Goal: Task Accomplishment & Management: Use online tool/utility

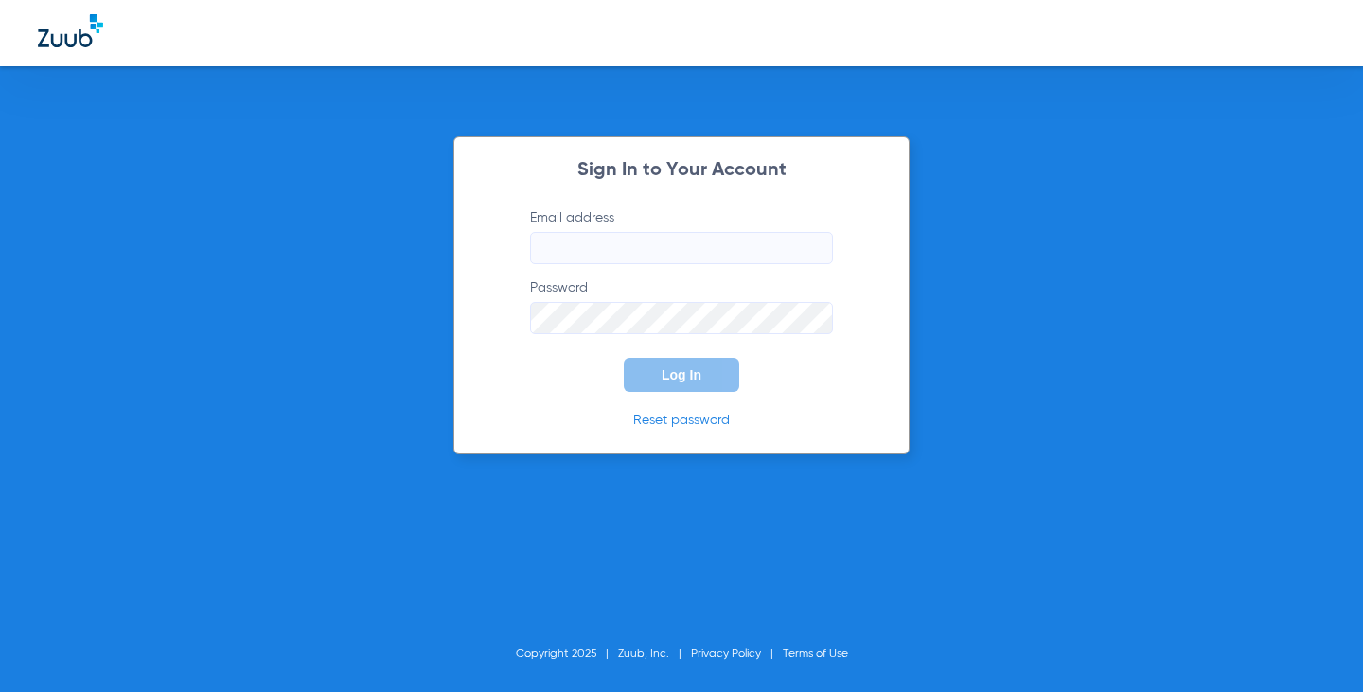
click at [650, 243] on input "Email address" at bounding box center [681, 248] width 303 height 32
type input "[EMAIL_ADDRESS][DOMAIN_NAME]"
click at [624, 358] on button "Log In" at bounding box center [682, 375] width 116 height 34
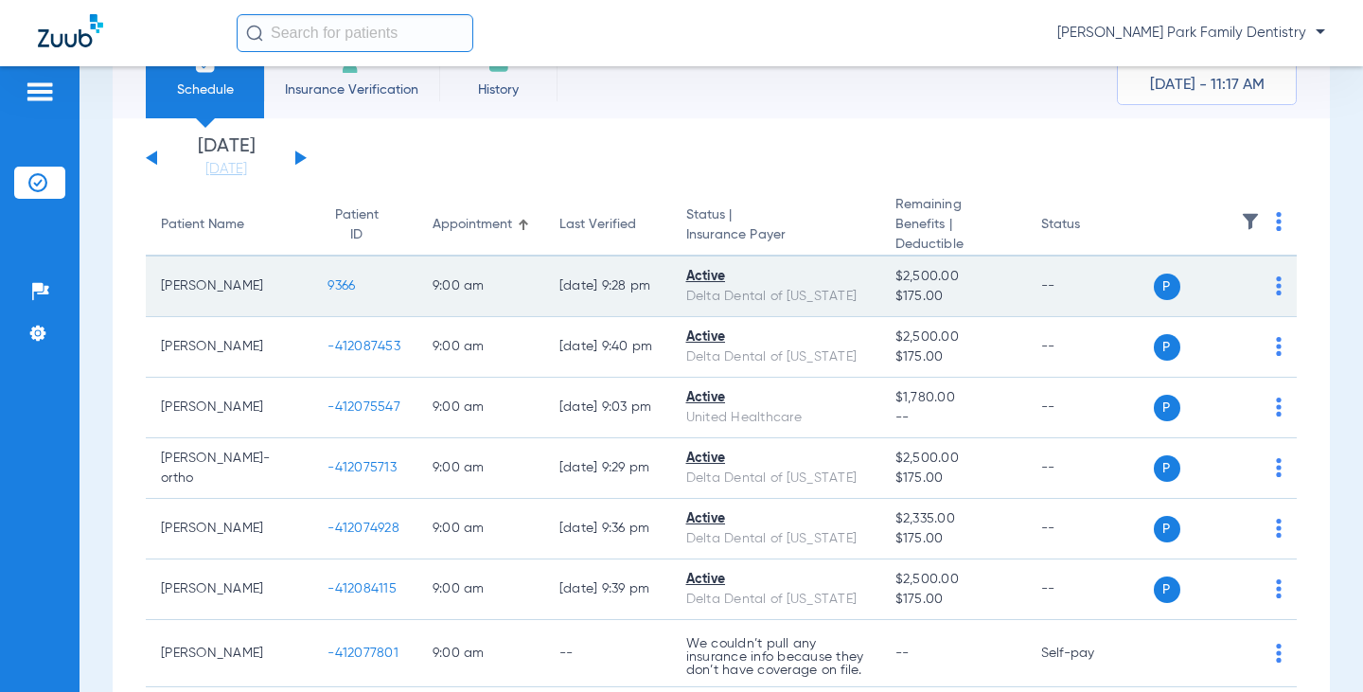
scroll to position [95, 0]
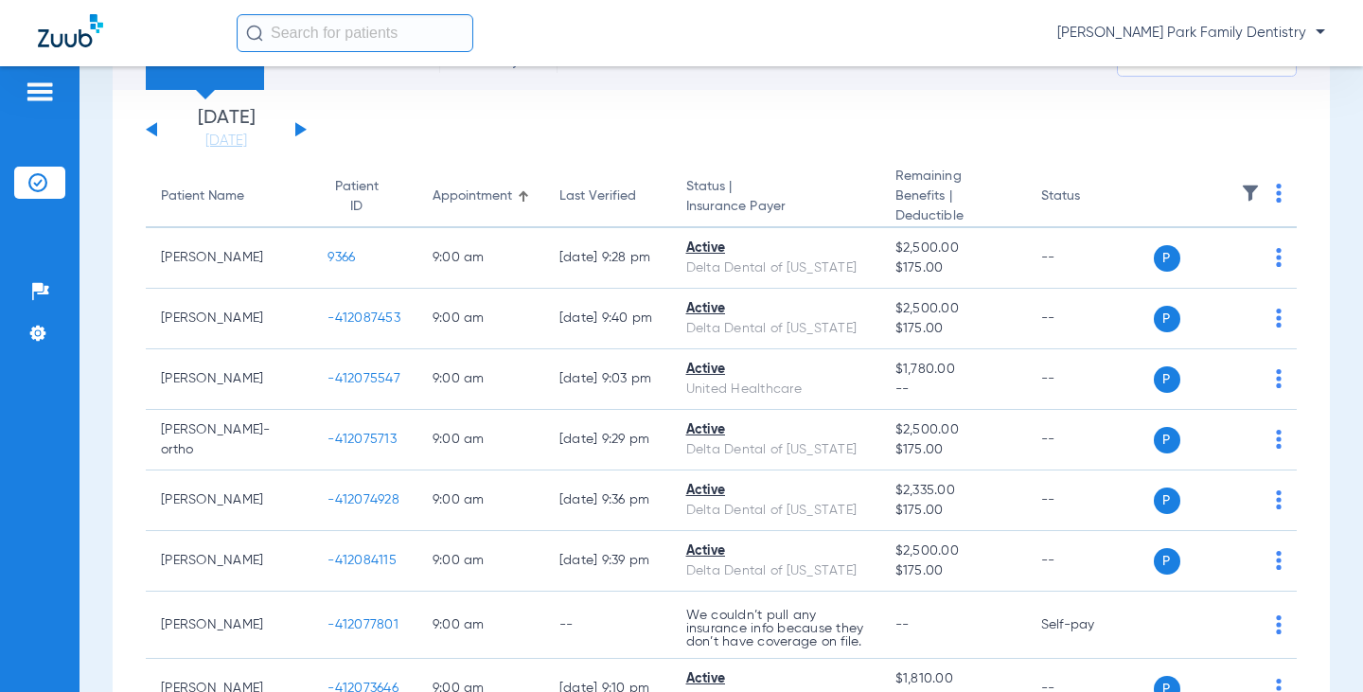
click at [303, 138] on div "[DATE] [DATE] [DATE] [DATE] [DATE] [DATE] [DATE] [DATE] [DATE] [DATE] [DATE] [D…" at bounding box center [226, 130] width 161 height 42
click at [299, 135] on div "[DATE] [DATE] [DATE] [DATE] [DATE] [DATE] [DATE] [DATE] [DATE] [DATE] [DATE] [D…" at bounding box center [226, 130] width 161 height 42
click at [298, 134] on button at bounding box center [300, 129] width 11 height 14
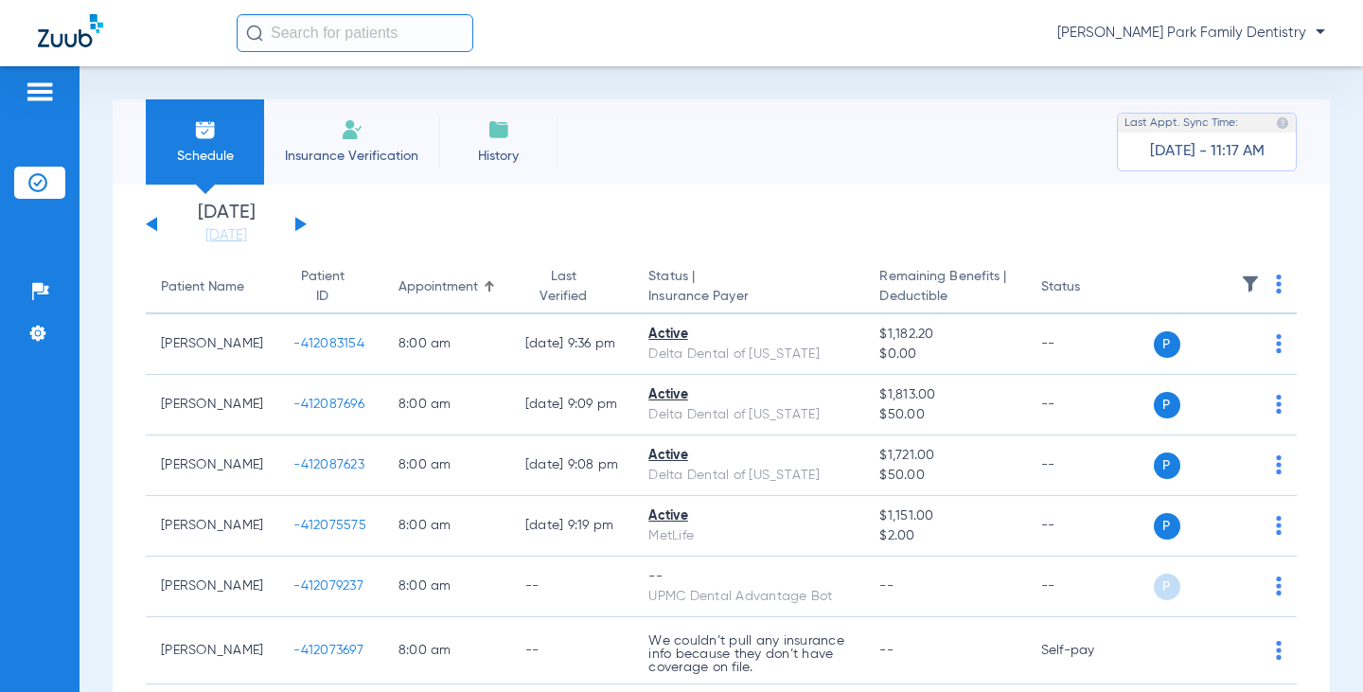
click at [1241, 278] on img at bounding box center [1250, 284] width 19 height 19
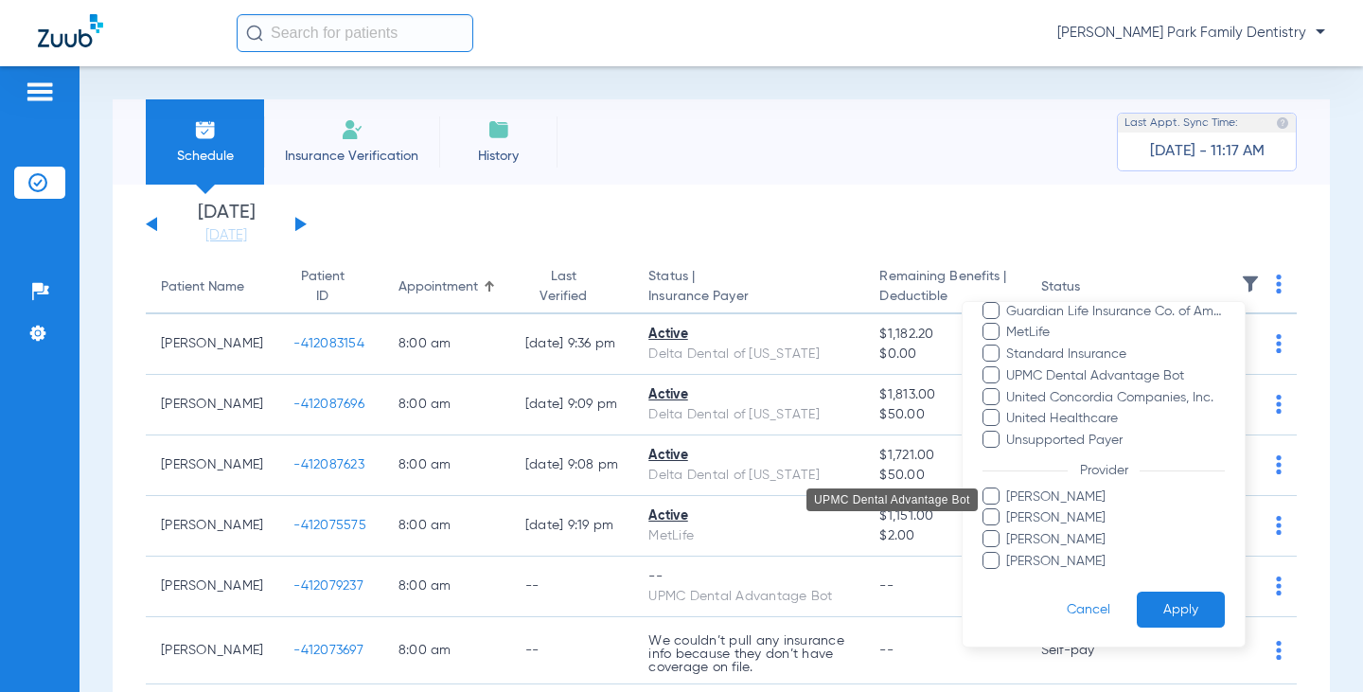
scroll to position [409, 0]
click at [1090, 509] on span "[PERSON_NAME]" at bounding box center [1116, 518] width 220 height 20
click at [1009, 530] on input "[PERSON_NAME]" at bounding box center [1009, 530] width 0 height 0
click at [1087, 511] on span "[PERSON_NAME]" at bounding box center [1116, 518] width 220 height 20
click at [1009, 530] on input "[PERSON_NAME]" at bounding box center [1009, 530] width 0 height 0
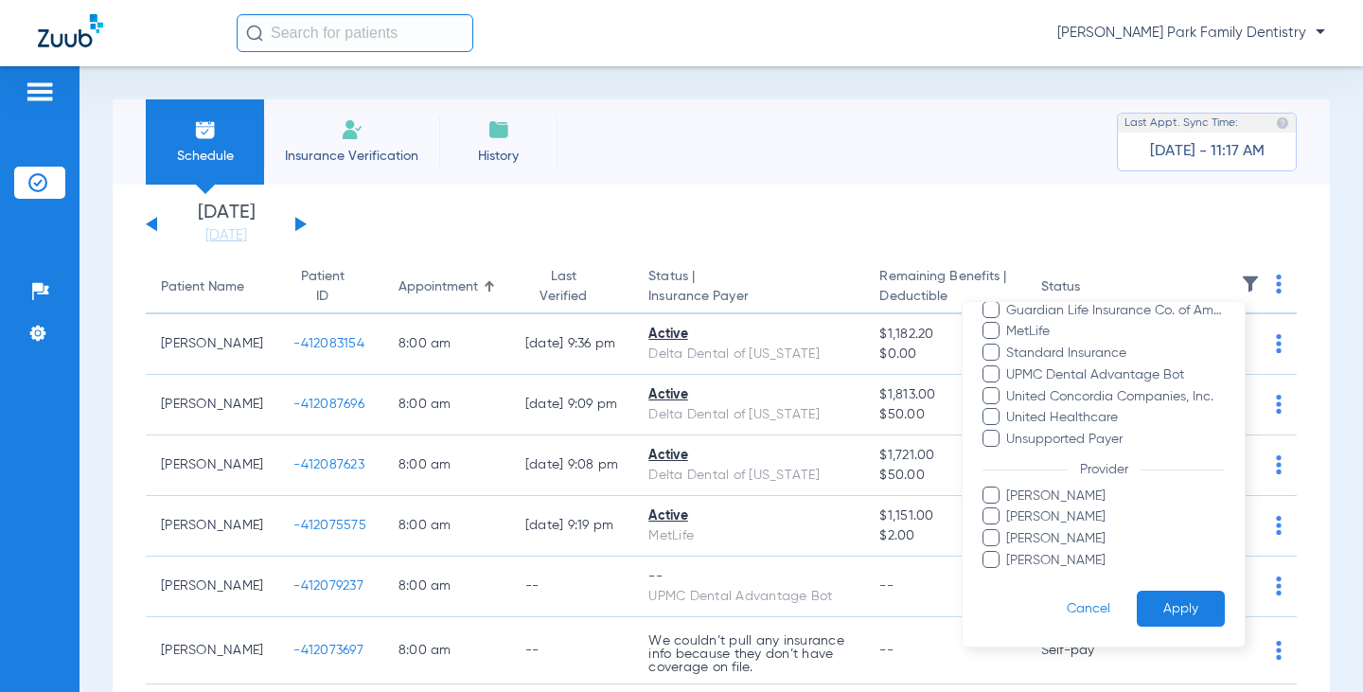
click at [1078, 497] on span "[PERSON_NAME]" at bounding box center [1116, 497] width 220 height 20
click at [1009, 509] on input "[PERSON_NAME]" at bounding box center [1009, 509] width 0 height 0
click at [1175, 603] on button "Apply" at bounding box center [1181, 609] width 88 height 37
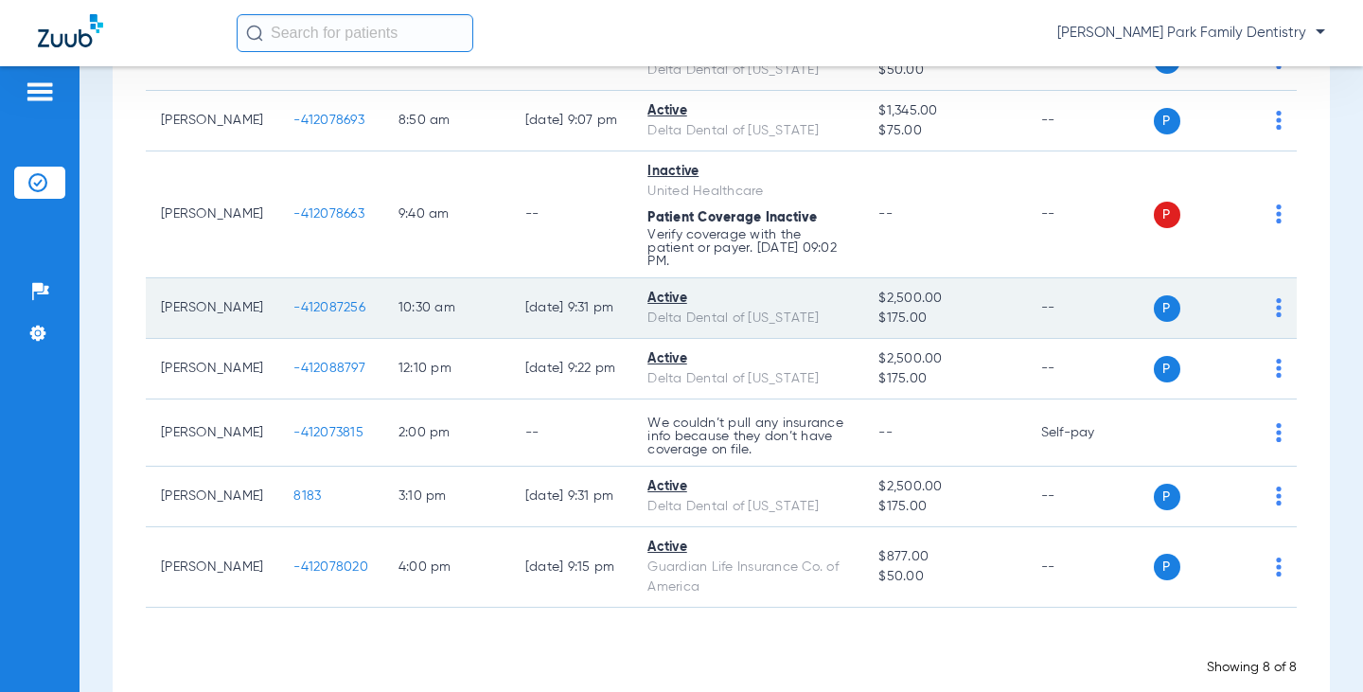
scroll to position [308, 0]
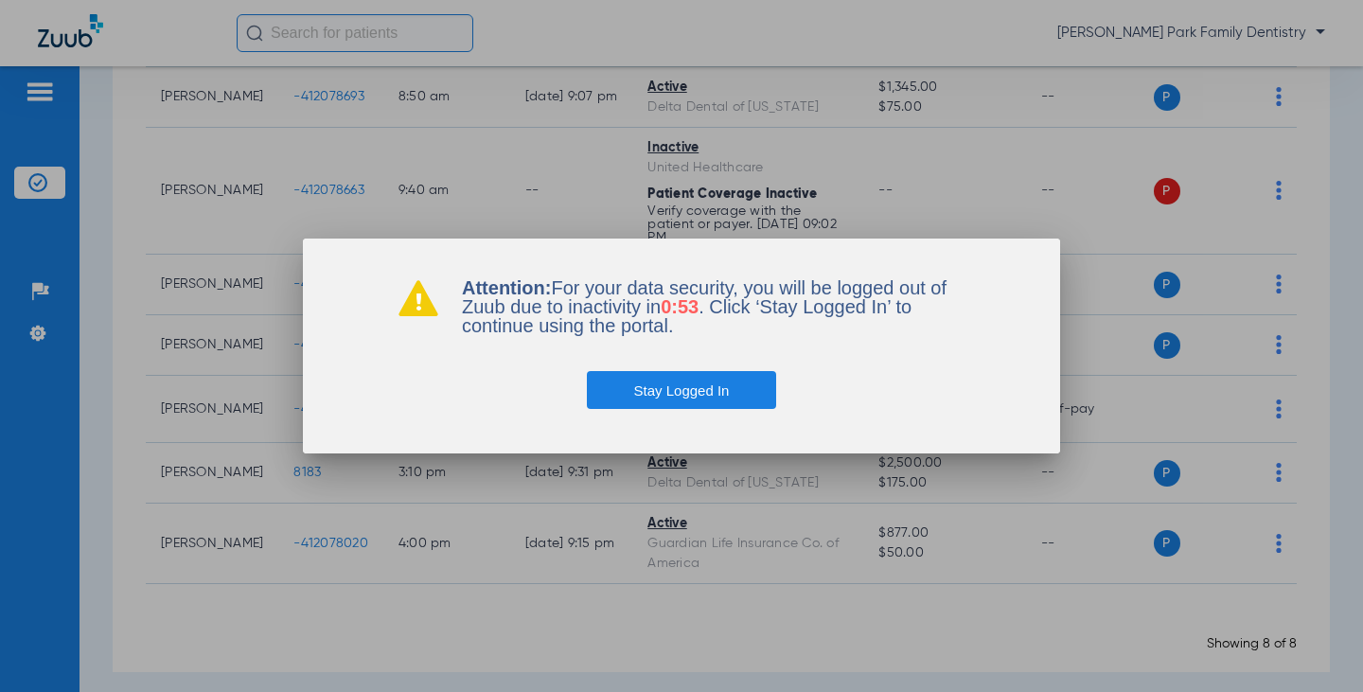
click at [692, 401] on button "Stay Logged In" at bounding box center [682, 390] width 190 height 38
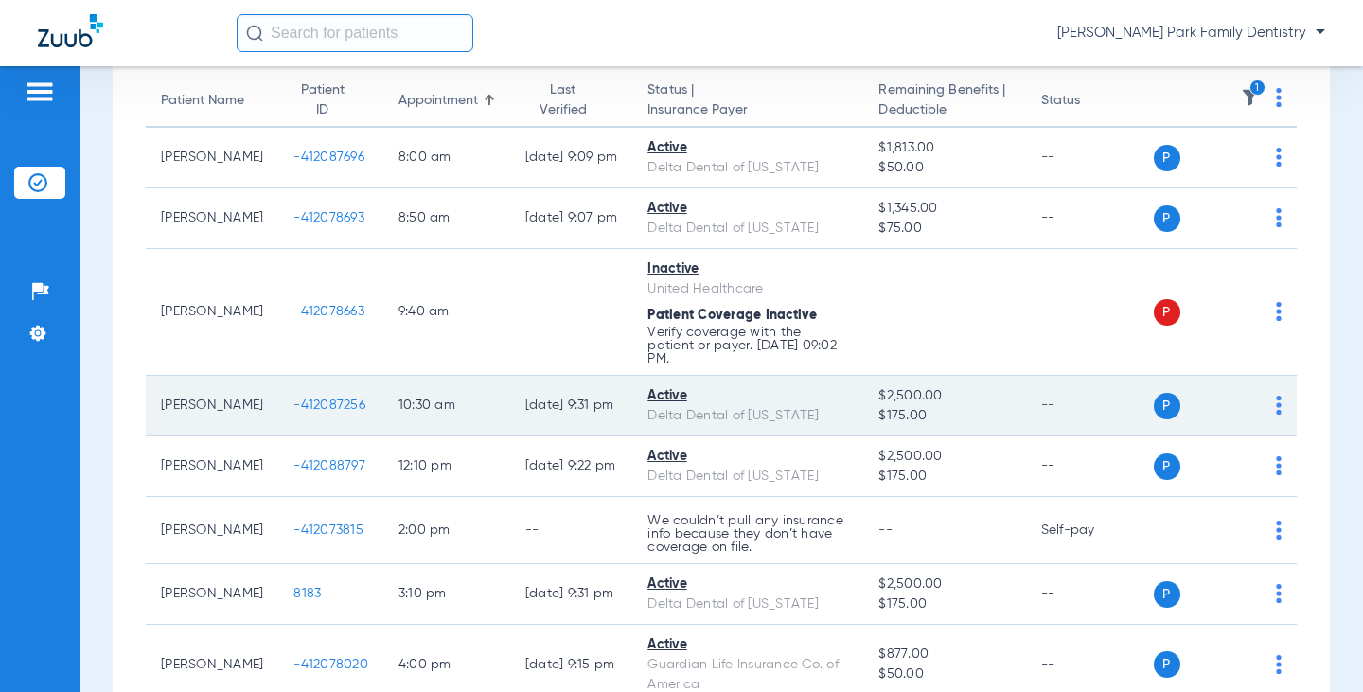
scroll to position [0, 0]
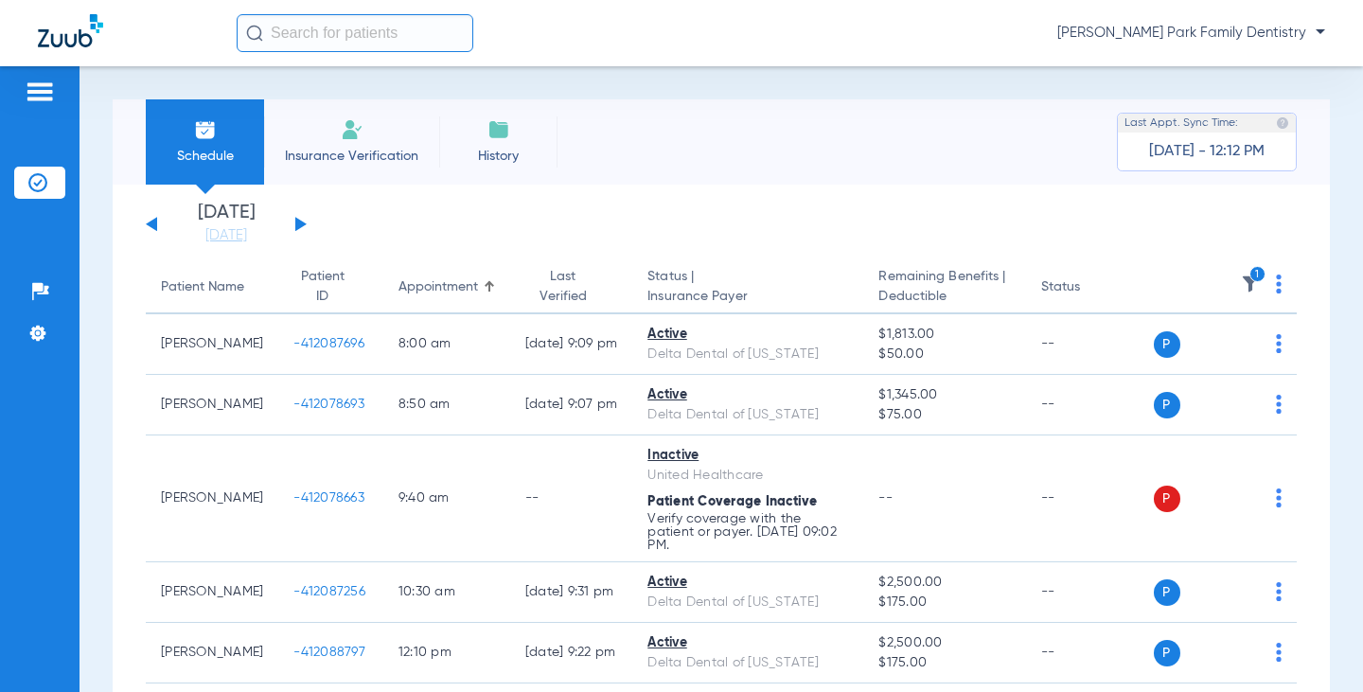
click at [1225, 282] on th "1" at bounding box center [1226, 287] width 144 height 53
click at [1241, 282] on img at bounding box center [1250, 284] width 19 height 19
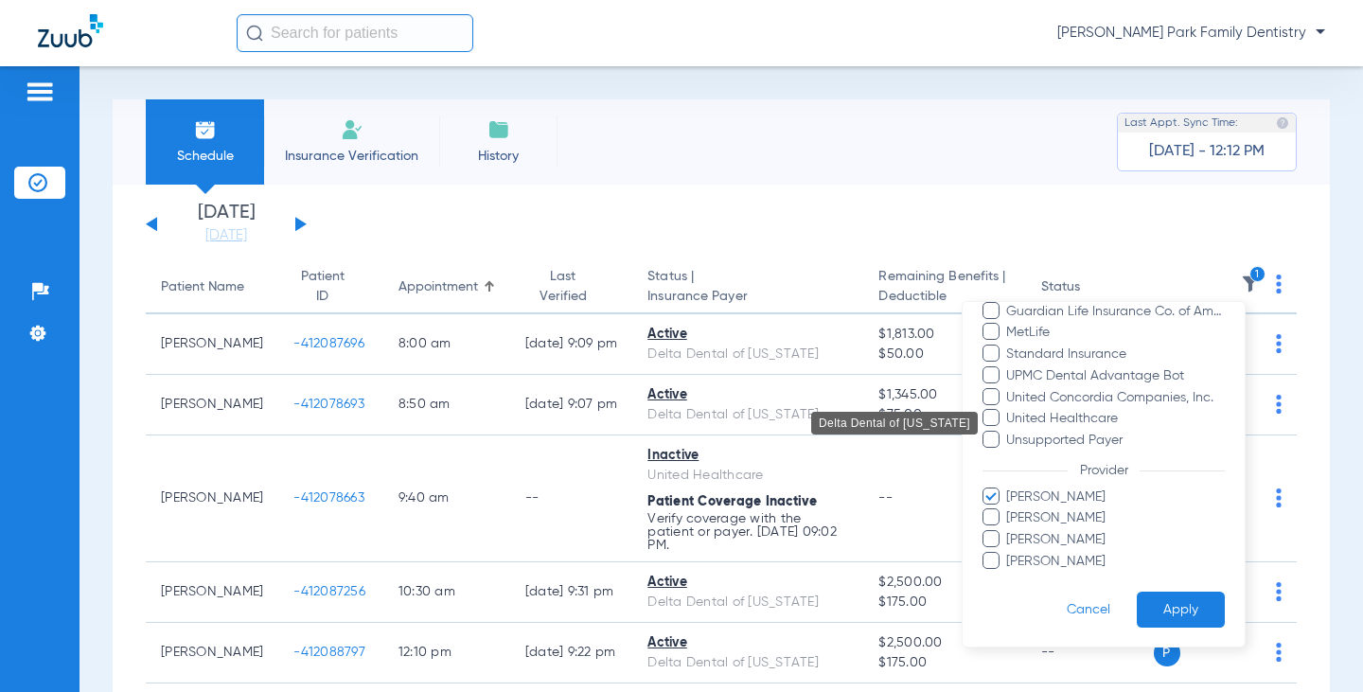
scroll to position [409, 0]
click at [1066, 496] on span "[PERSON_NAME]" at bounding box center [1116, 497] width 220 height 20
click at [1009, 509] on input "[PERSON_NAME]" at bounding box center [1009, 509] width 0 height 0
click at [1060, 511] on span "[PERSON_NAME]" at bounding box center [1116, 518] width 220 height 20
click at [1009, 530] on input "[PERSON_NAME]" at bounding box center [1009, 530] width 0 height 0
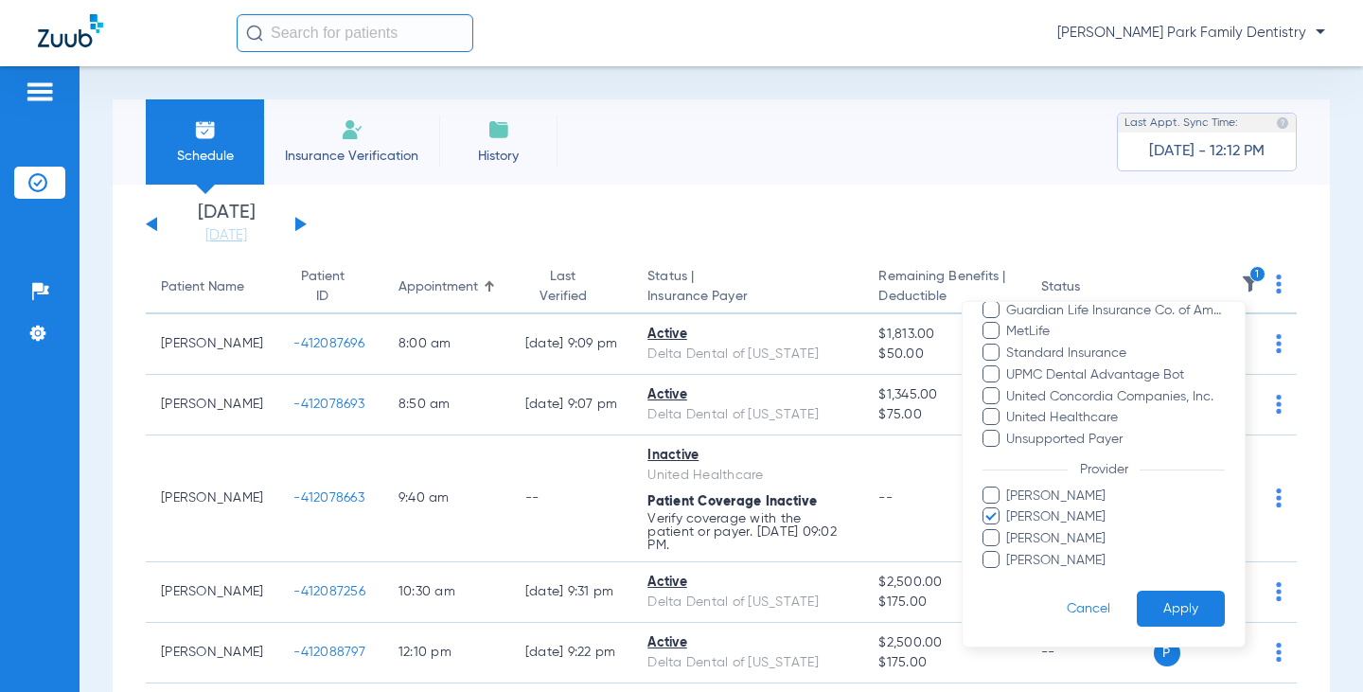
click at [1162, 604] on button "Apply" at bounding box center [1181, 609] width 88 height 37
